Goal: Information Seeking & Learning: Check status

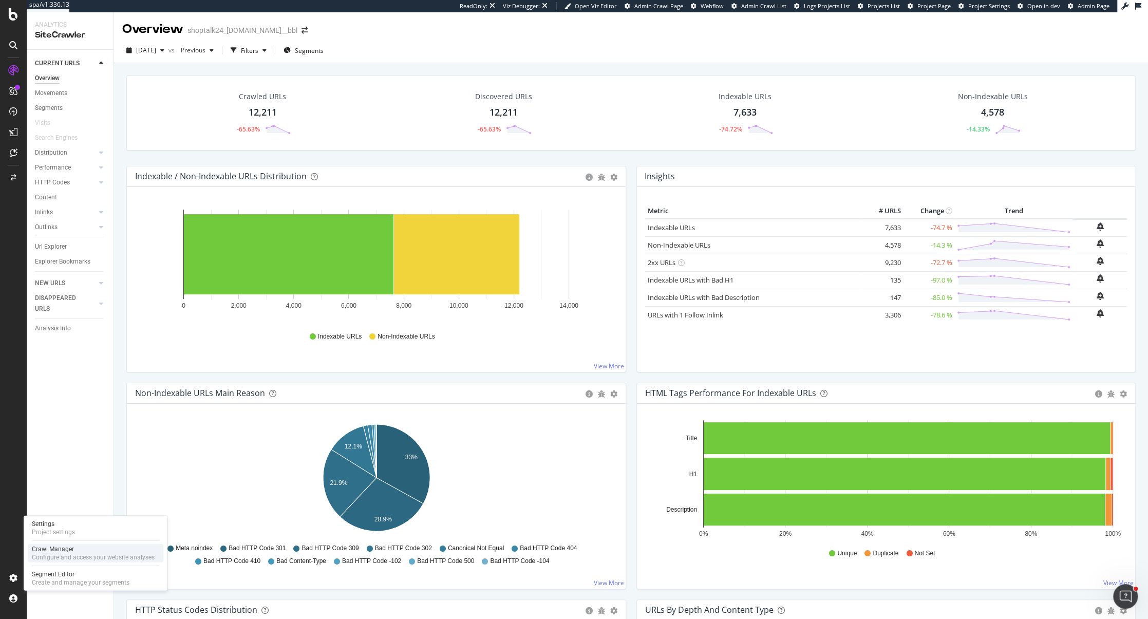
click at [62, 554] on div "Configure and access your website analyses" at bounding box center [93, 557] width 123 height 8
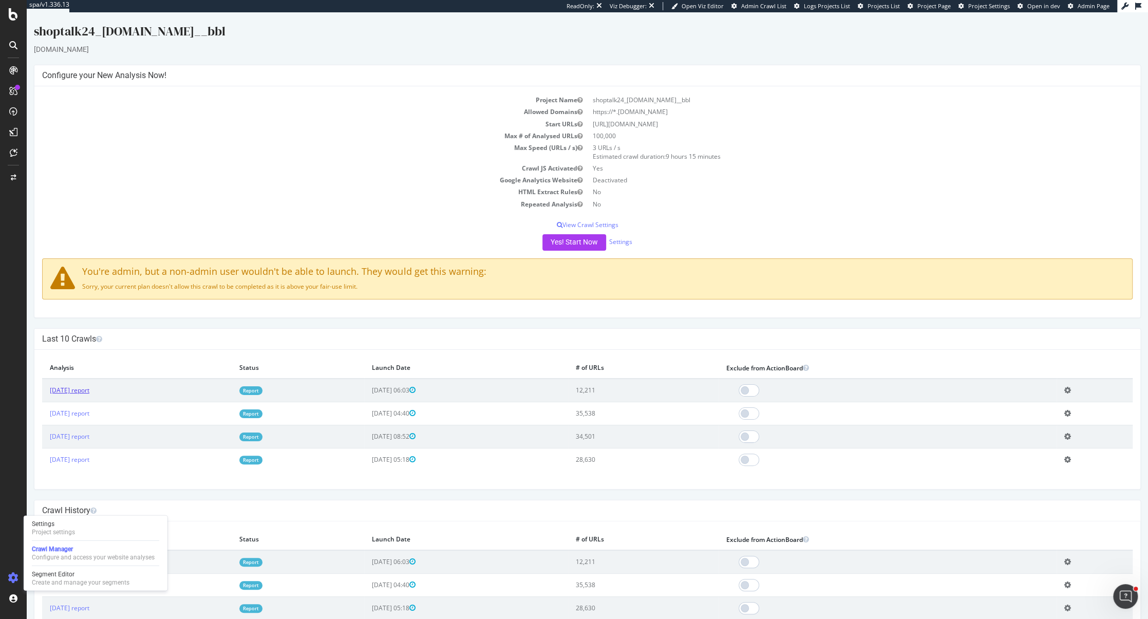
click at [89, 389] on link "[DATE] report" at bounding box center [70, 390] width 40 height 9
